Goal: Information Seeking & Learning: Learn about a topic

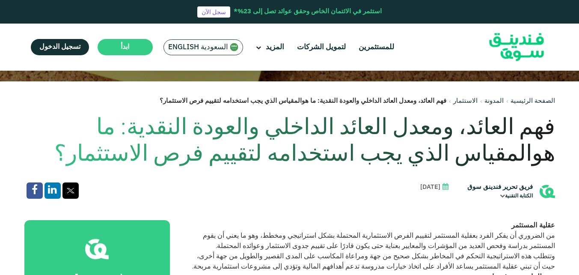
scroll to position [168, 0]
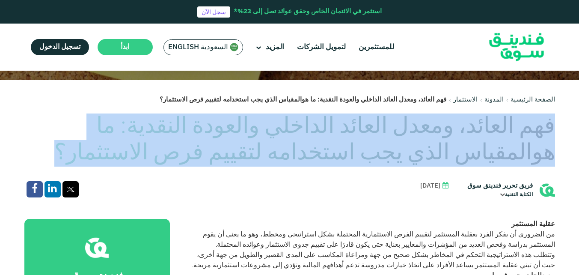
drag, startPoint x: 558, startPoint y: 127, endPoint x: 199, endPoint y: 152, distance: 359.4
click at [540, 146] on h1 "فهم العائد، ومعدل العائد الداخلي والعودة النقدية: ما هوالمقياس الذي يجب استخدام…" at bounding box center [289, 139] width 530 height 53
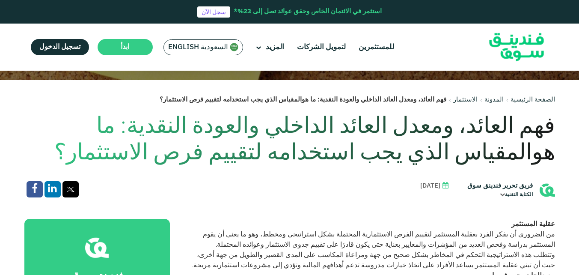
drag, startPoint x: 442, startPoint y: 186, endPoint x: 400, endPoint y: 187, distance: 41.9
click at [400, 187] on div "فريق تحرير فندينق سوق الكتابة التقنية محرم 09, 1445" at bounding box center [289, 190] width 530 height 18
copy span "[DATE]"
